Goal: Check status: Check status

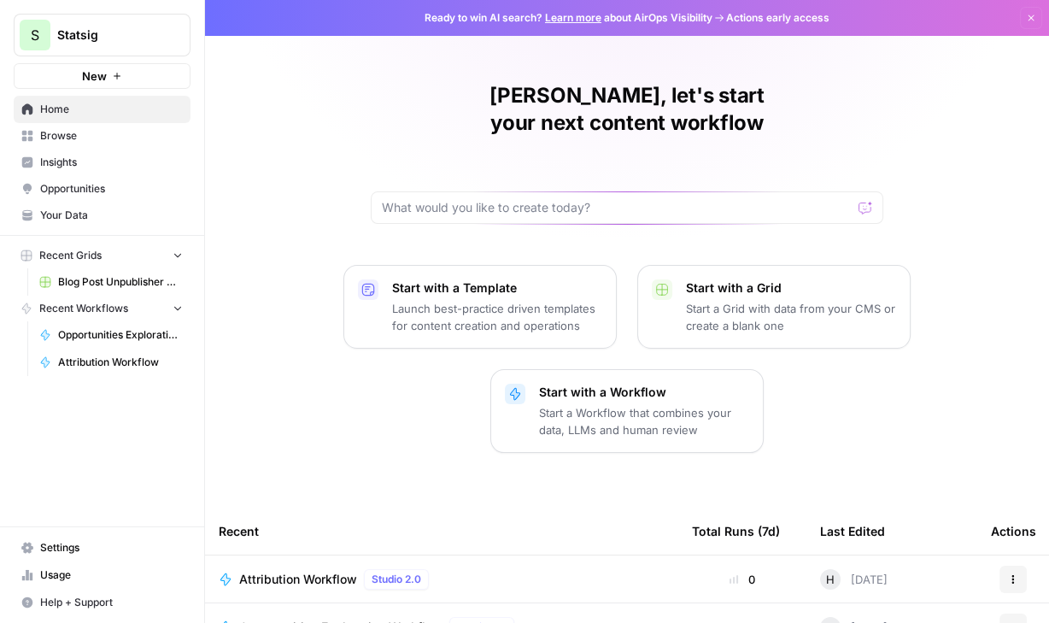
click at [108, 358] on span "Attribution Workflow" at bounding box center [120, 362] width 125 height 15
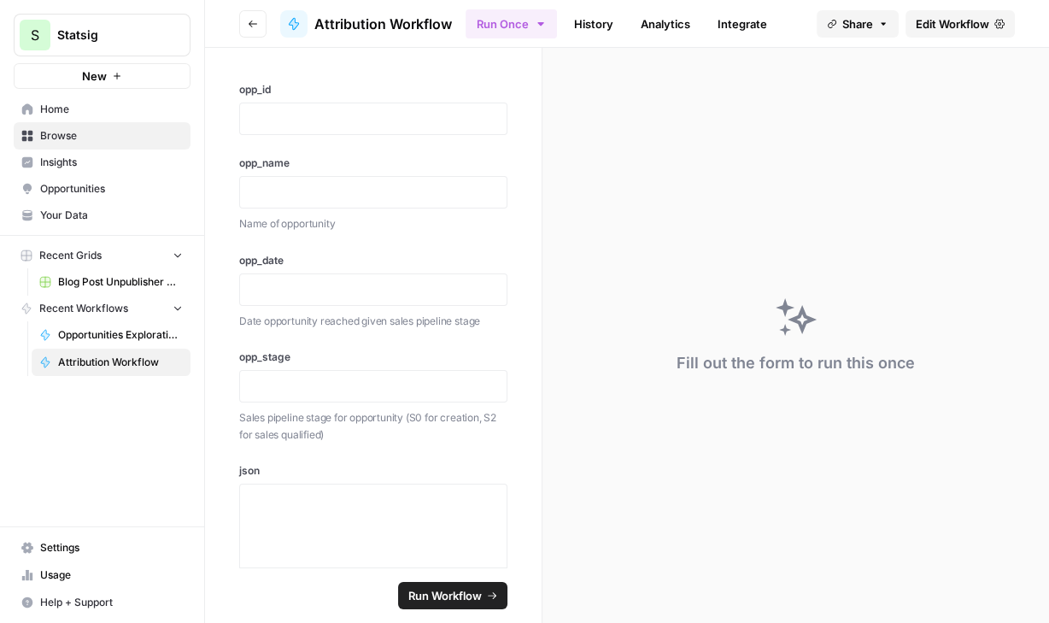
click at [598, 28] on link "History" at bounding box center [594, 23] width 60 height 27
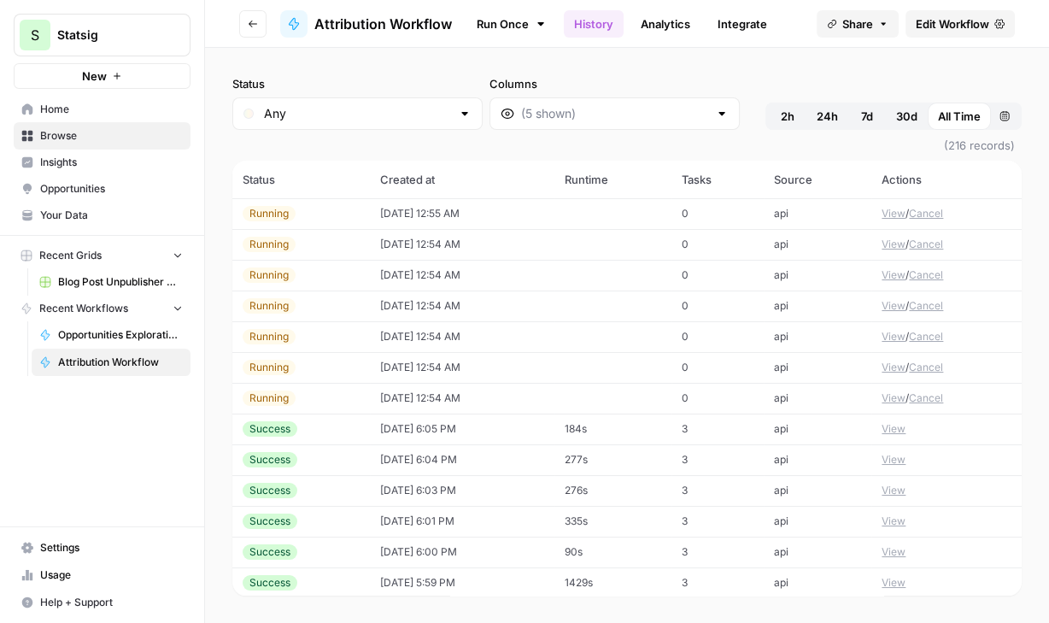
click at [581, 73] on div "Status Any Columns 2h 24h 7d 30d All Time Custom range (216 records) Status Cre…" at bounding box center [627, 335] width 844 height 575
